Goal: Transaction & Acquisition: Purchase product/service

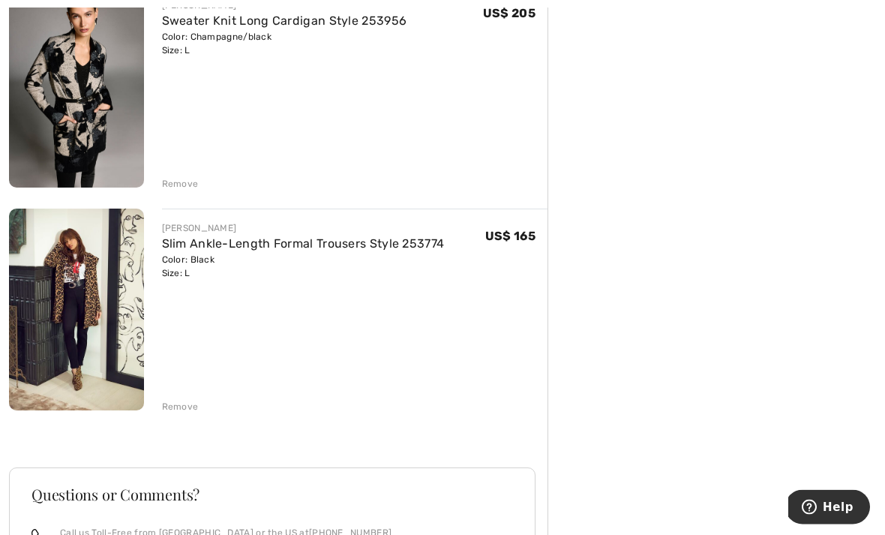
scroll to position [480, 0]
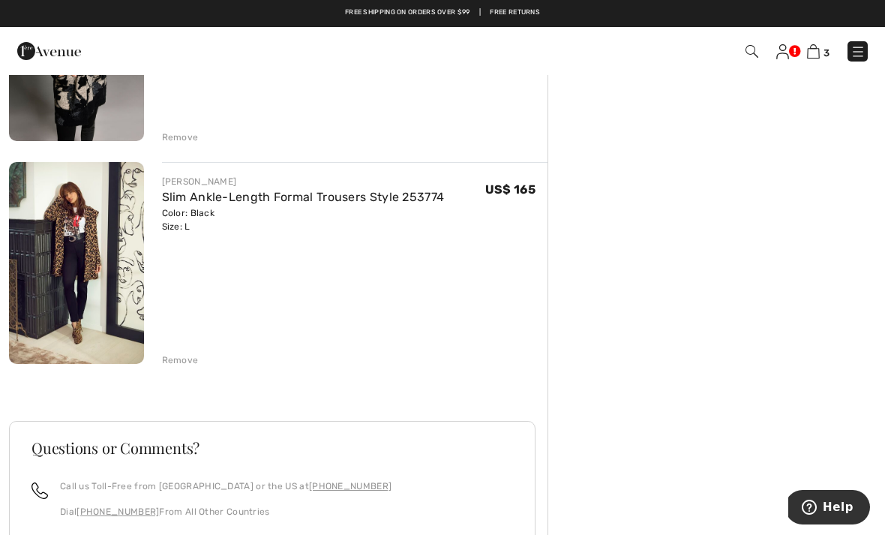
click at [79, 231] on img at bounding box center [76, 263] width 135 height 202
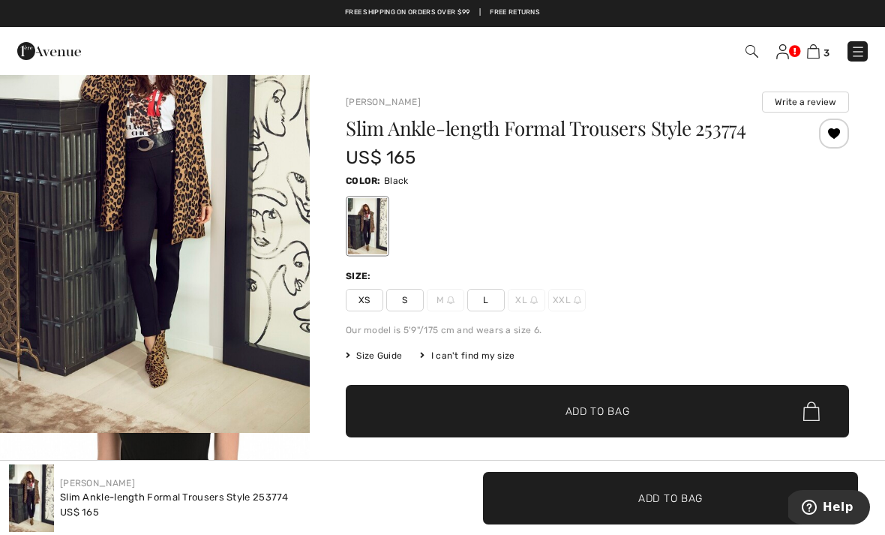
click at [838, 251] on div at bounding box center [597, 226] width 503 height 62
click at [867, 43] on link at bounding box center [857, 51] width 20 height 20
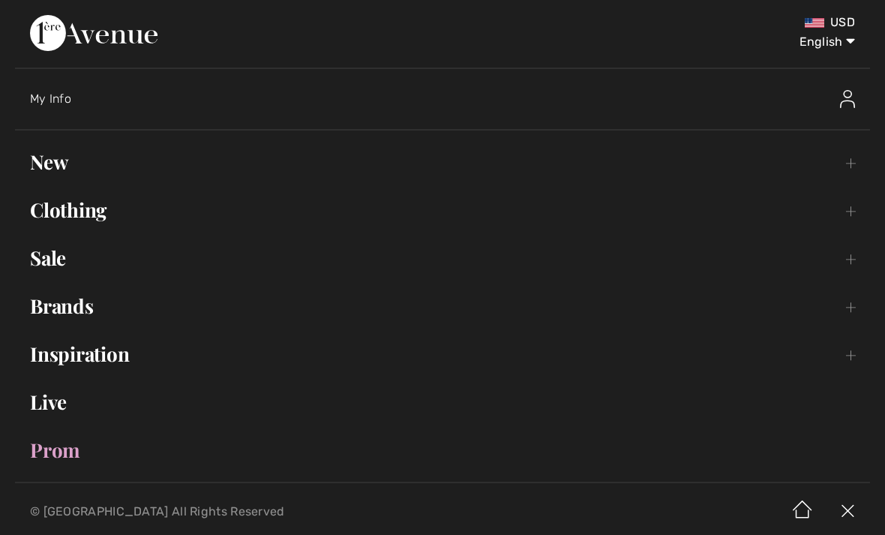
click at [855, 48] on select "English Français" at bounding box center [816, 38] width 78 height 45
click at [52, 83] on div "My Info" at bounding box center [450, 99] width 840 height 48
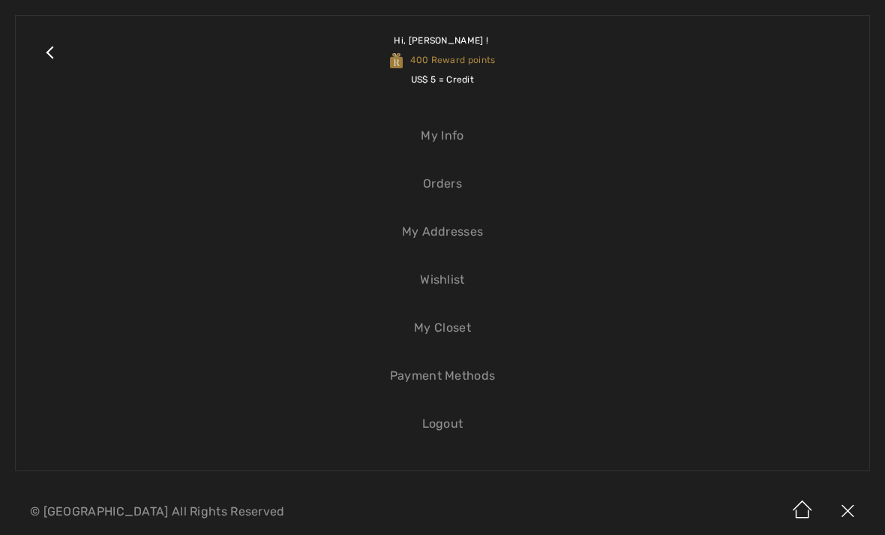
click at [52, 94] on div "Close submenu Hi, Emma ! 400 Reward points US$ 5 = Credit My Info Orders My Add…" at bounding box center [442, 243] width 855 height 456
click at [43, 45] on link "Close submenu" at bounding box center [49, 60] width 37 height 58
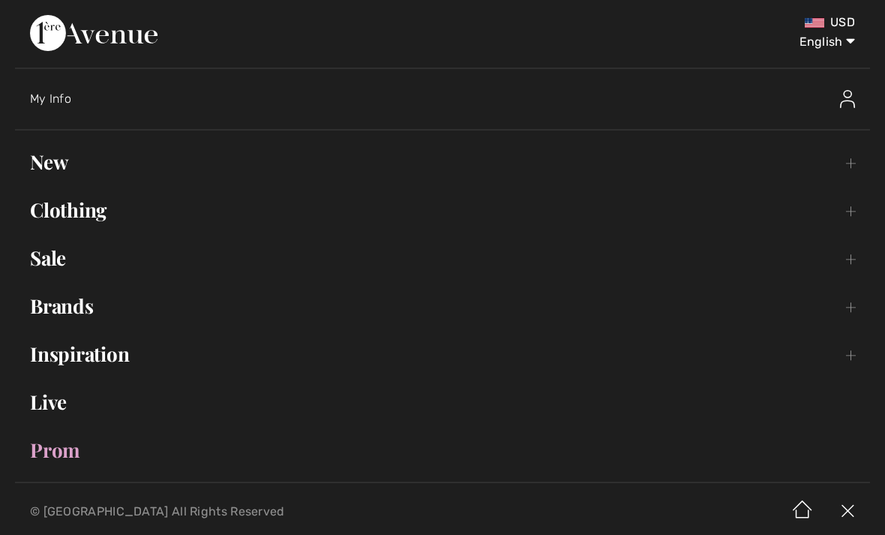
click at [848, 101] on img at bounding box center [847, 99] width 15 height 18
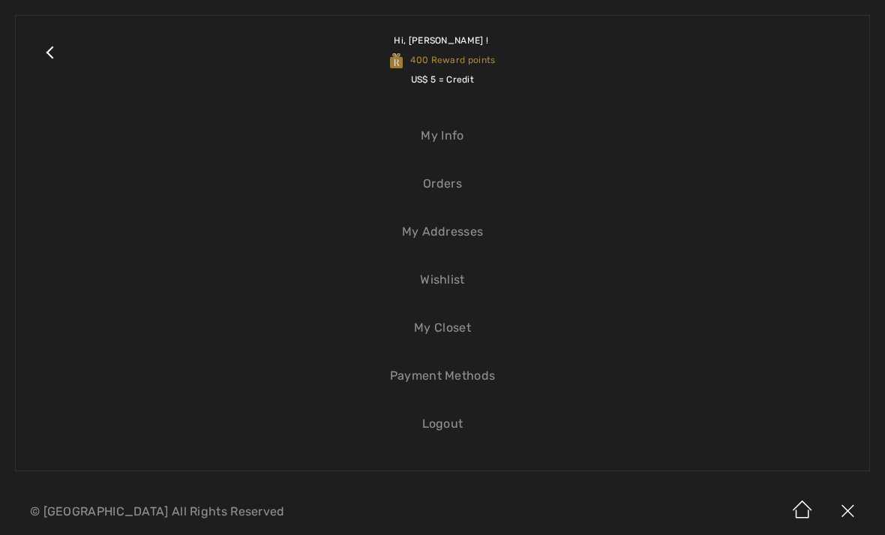
click at [46, 52] on link "Close submenu" at bounding box center [49, 60] width 37 height 58
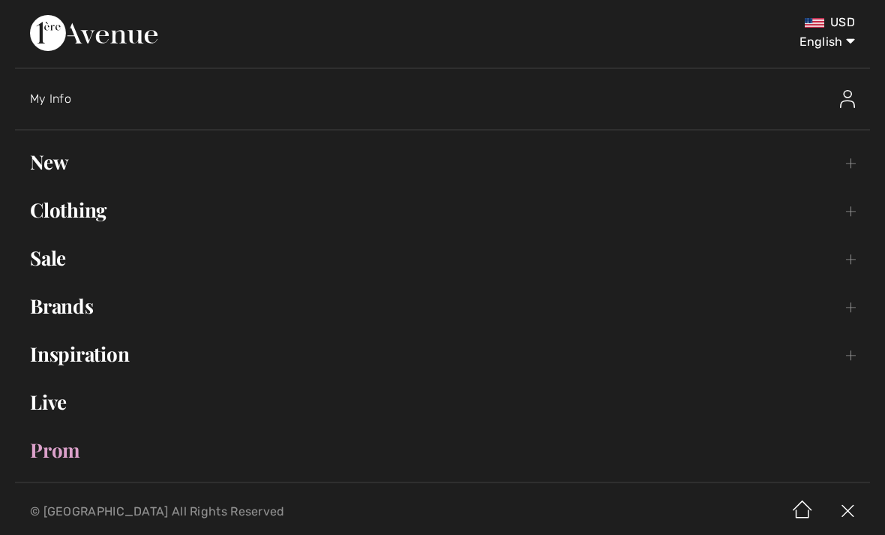
click at [55, 91] on span "My Info" at bounding box center [50, 98] width 41 height 14
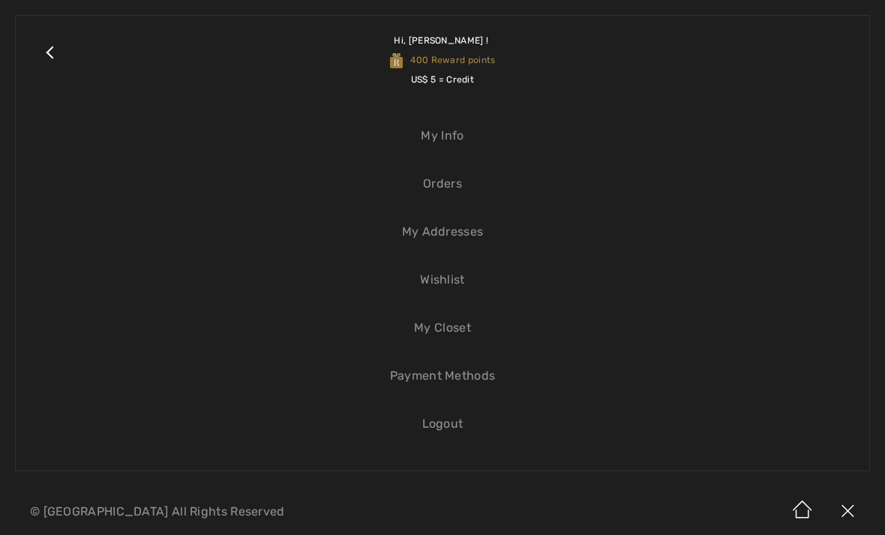
click at [69, 61] on link "Hi, Emma ! 400 Reward points US$ 5 = Credit" at bounding box center [461, 60] width 786 height 58
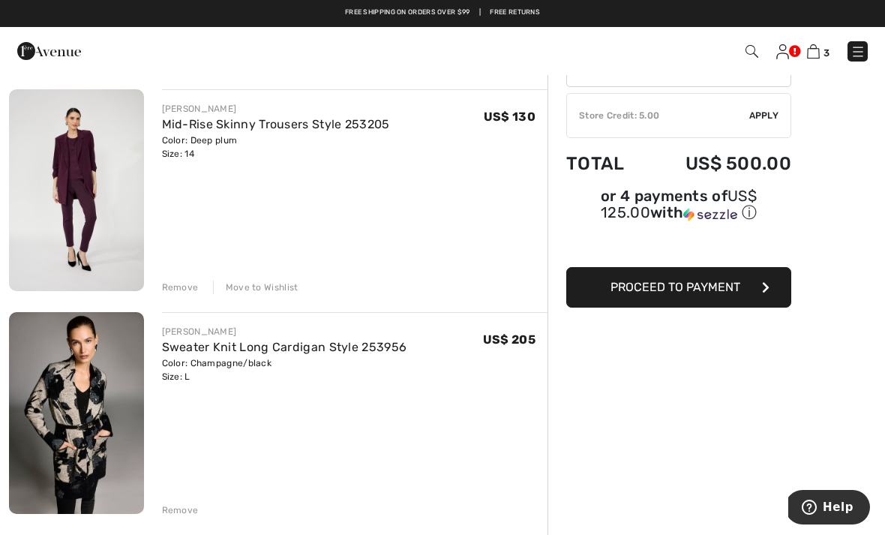
scroll to position [106, 0]
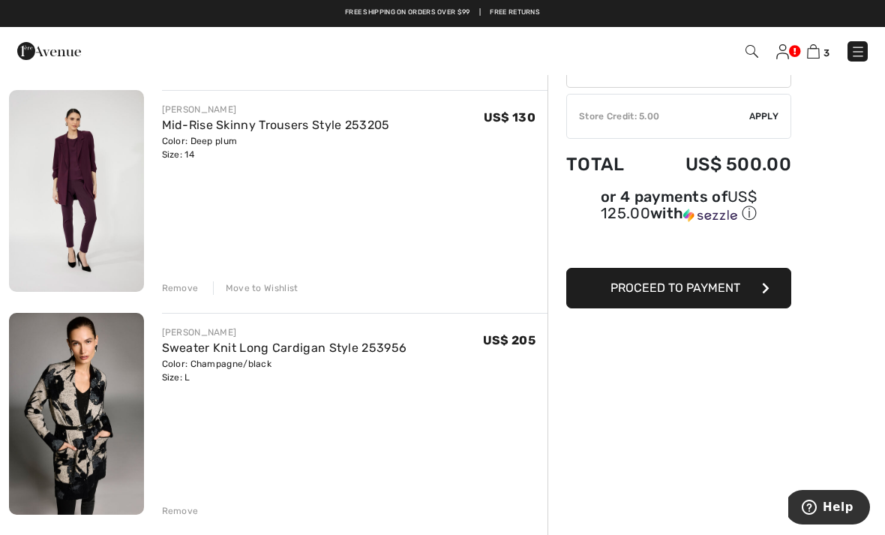
click at [264, 293] on div "Move to Wishlist" at bounding box center [255, 287] width 85 height 13
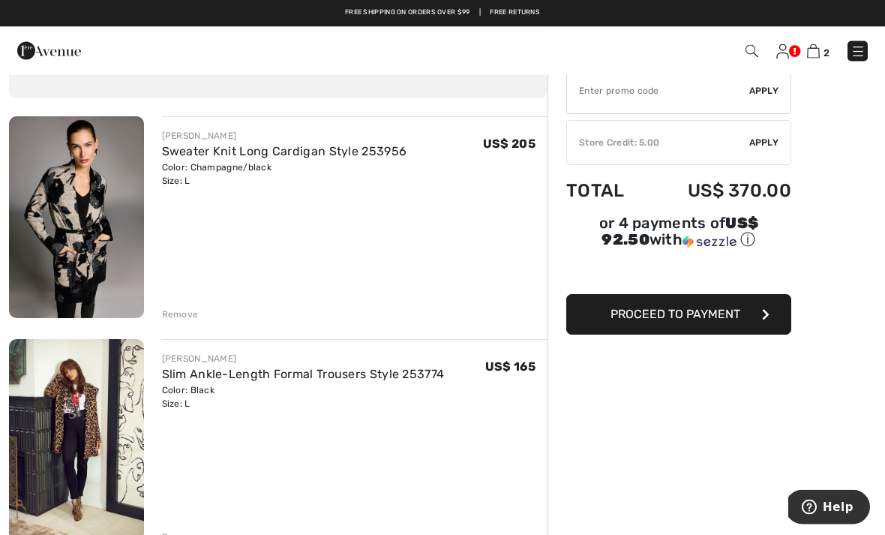
scroll to position [0, 0]
